Goal: Task Accomplishment & Management: Manage account settings

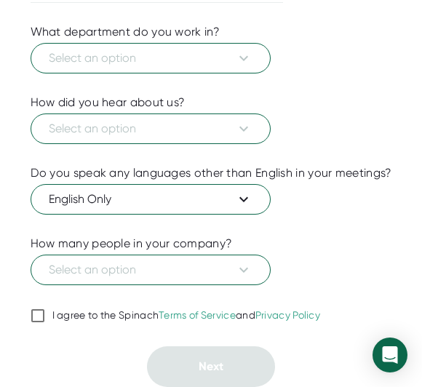
scroll to position [268, 0]
click at [36, 313] on input "I agree to the Spinach Terms of Service and Privacy Policy" at bounding box center [38, 315] width 15 height 17
checkbox input "true"
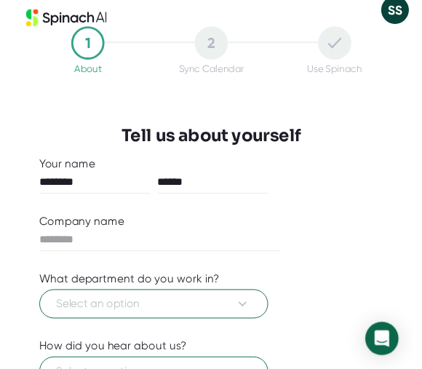
scroll to position [0, 0]
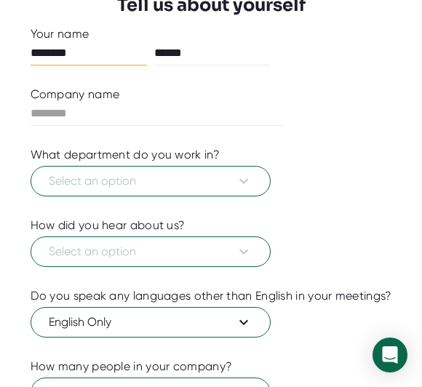
scroll to position [145, 0]
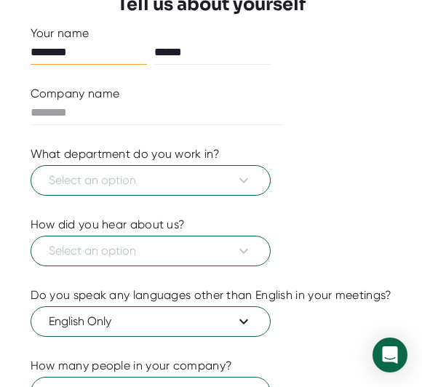
click at [237, 193] on button "Select an option" at bounding box center [151, 180] width 240 height 31
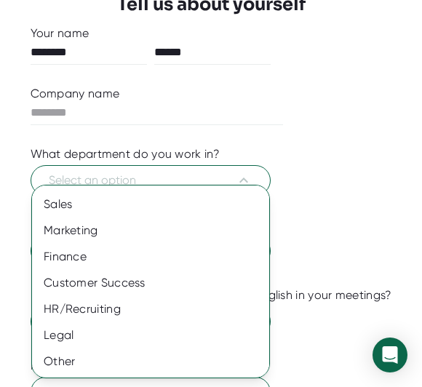
scroll to position [154, 0]
click at [70, 367] on div "Other" at bounding box center [150, 361] width 237 height 26
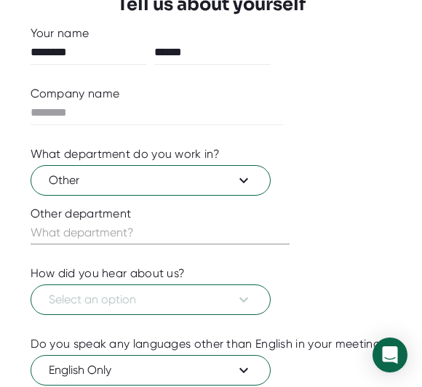
click at [251, 235] on input "text" at bounding box center [160, 232] width 259 height 23
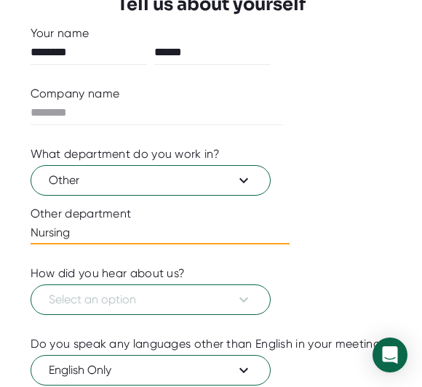
type input "Nursing"
click at [235, 300] on icon at bounding box center [243, 299] width 17 height 17
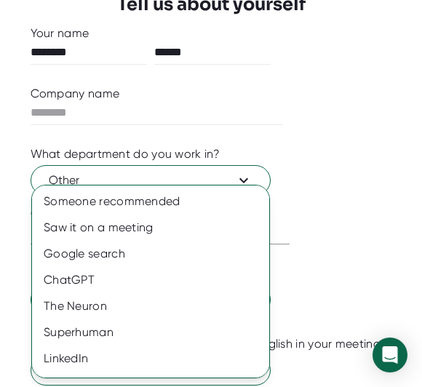
click at [238, 276] on div "ChatGPT" at bounding box center [150, 280] width 237 height 26
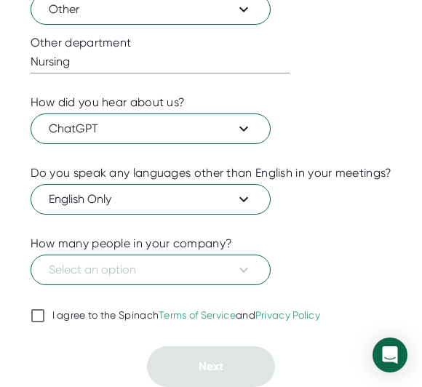
scroll to position [316, 0]
click at [238, 277] on icon at bounding box center [243, 269] width 17 height 17
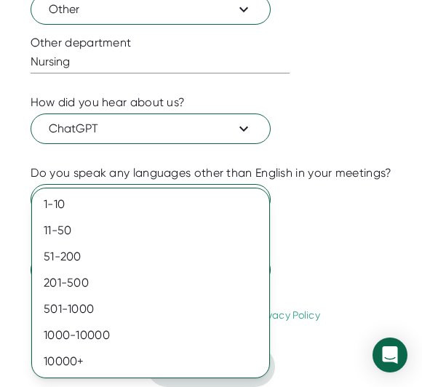
click at [64, 231] on div "11-50" at bounding box center [150, 230] width 237 height 26
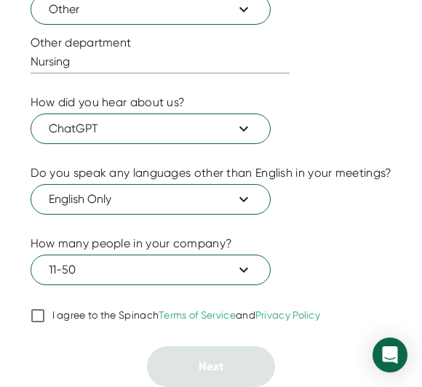
click at [33, 316] on input "I agree to the Spinach Terms of Service and Privacy Policy" at bounding box center [38, 315] width 15 height 17
checkbox input "true"
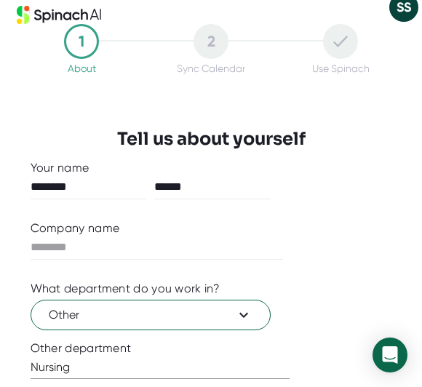
scroll to position [12, 0]
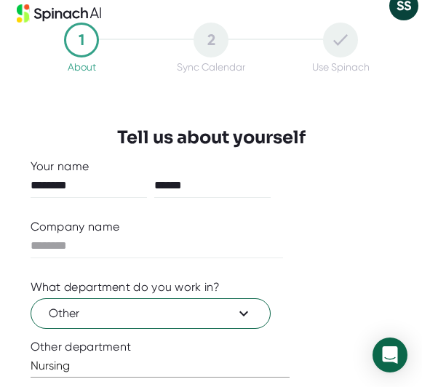
click at [260, 238] on input "text" at bounding box center [157, 245] width 253 height 23
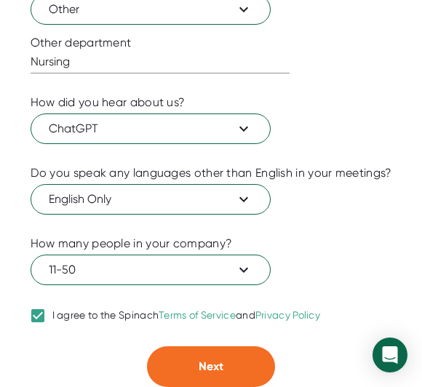
scroll to position [316, 0]
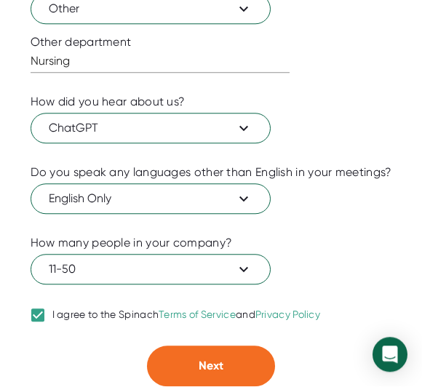
type input "********"
click at [232, 364] on button "Next" at bounding box center [211, 366] width 128 height 41
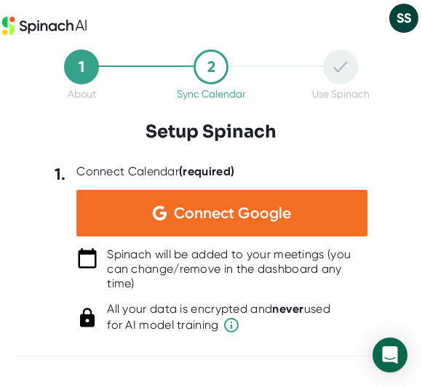
scroll to position [0, 0]
click at [311, 228] on div "Connect Google" at bounding box center [221, 213] width 291 height 47
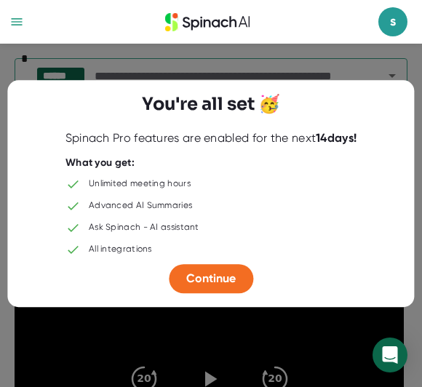
click at [218, 276] on span "Continue" at bounding box center [210, 278] width 49 height 14
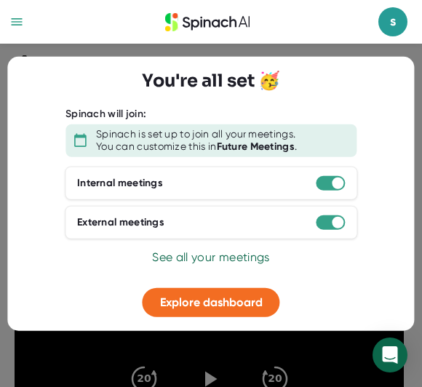
click at [241, 305] on span "Explore dashboard" at bounding box center [211, 302] width 102 height 14
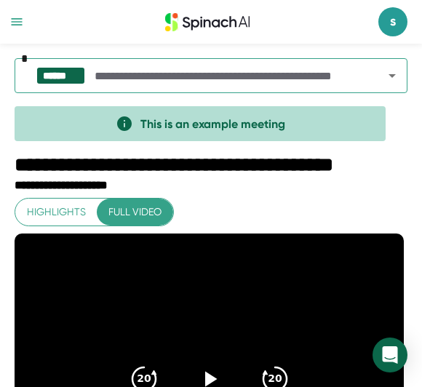
click at [129, 76] on input "text" at bounding box center [226, 75] width 268 height 20
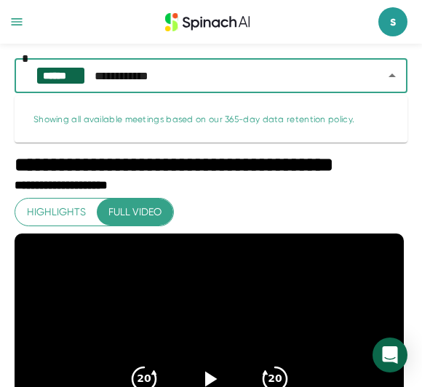
type input "**********"
click at [25, 21] on button "button" at bounding box center [16, 21] width 19 height 19
